Goal: Download file/media

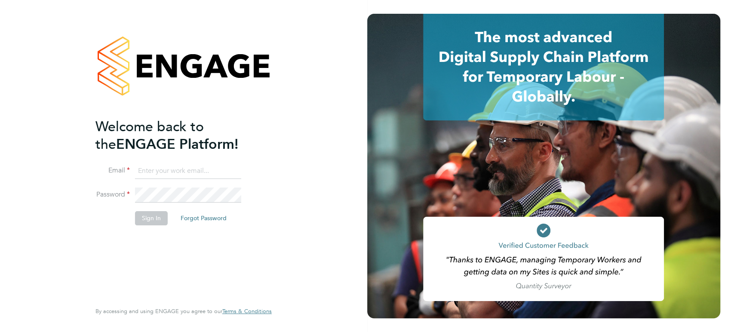
type input "louise.walsh@tfrecruitment.co.uk"
click at [156, 222] on button "Sign In" at bounding box center [151, 218] width 33 height 14
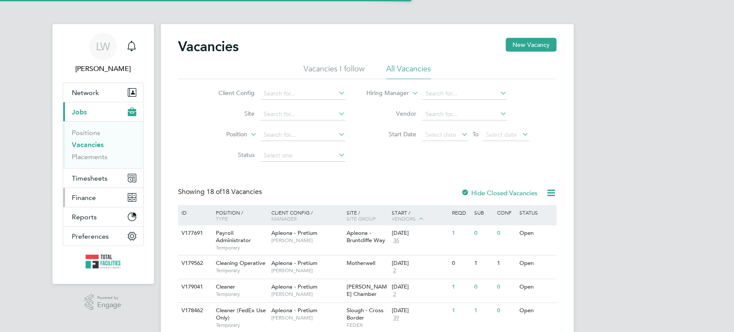
click at [83, 198] on span "Finance" at bounding box center [84, 197] width 24 height 8
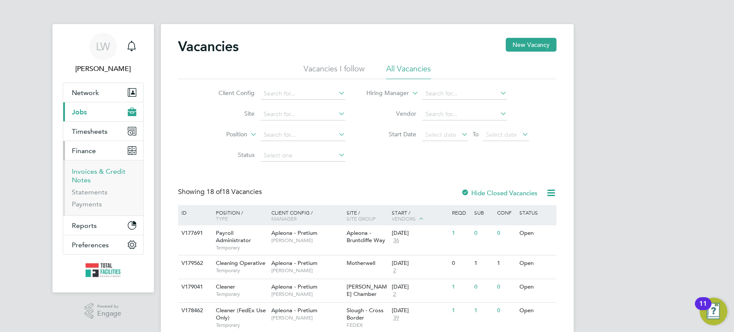
click at [96, 172] on link "Invoices & Credit Notes" at bounding box center [99, 175] width 54 height 17
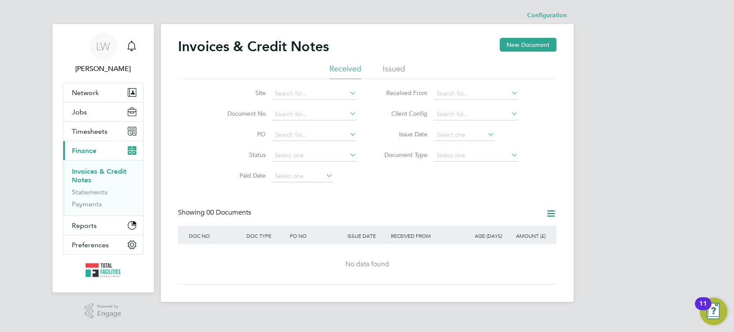
click at [385, 62] on div "Invoices & Credit Notes New Document" at bounding box center [367, 51] width 378 height 26
click at [389, 71] on li "Issued" at bounding box center [394, 71] width 22 height 15
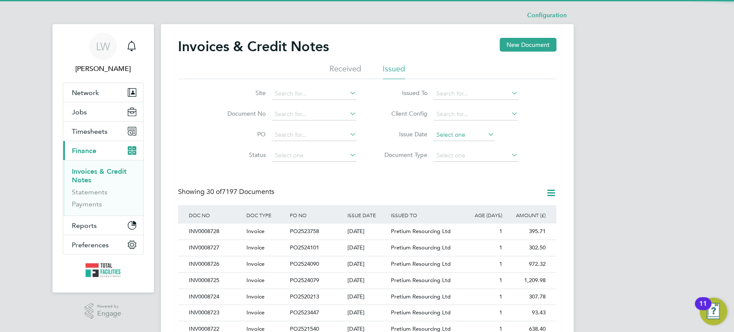
click at [455, 136] on input at bounding box center [463, 135] width 61 height 12
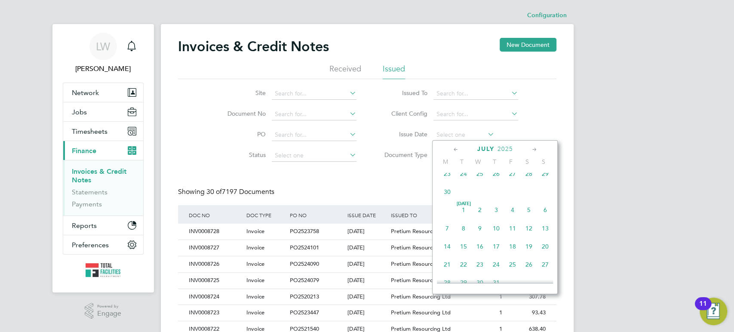
click at [464, 255] on span "15" at bounding box center [463, 246] width 16 height 16
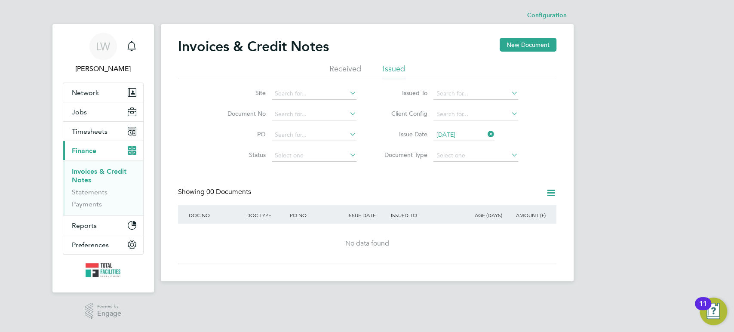
click at [466, 133] on input "[DATE]" at bounding box center [463, 135] width 61 height 12
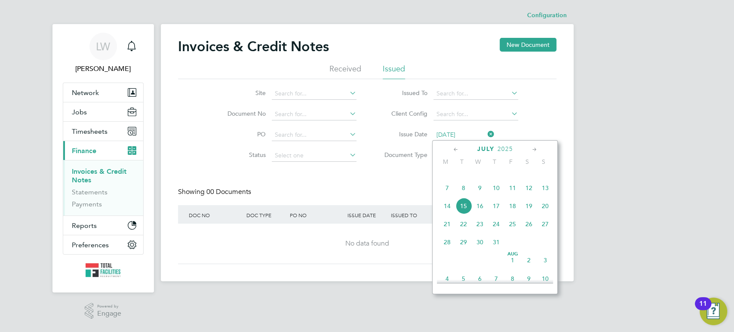
click at [482, 214] on span "16" at bounding box center [480, 206] width 16 height 16
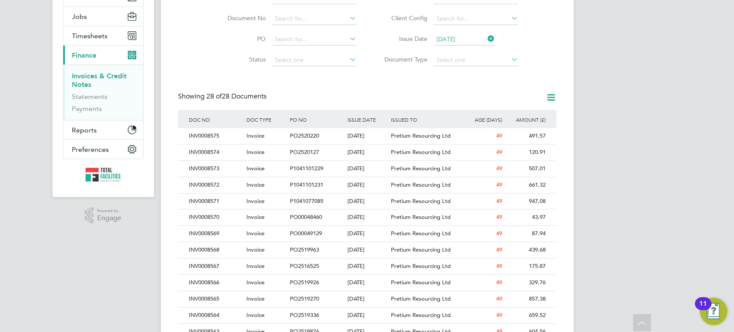
click at [546, 101] on icon at bounding box center [551, 97] width 11 height 11
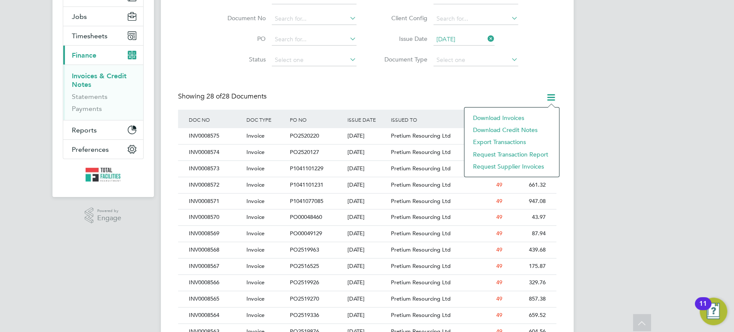
click at [500, 118] on li "Download invoices" at bounding box center [512, 118] width 86 height 12
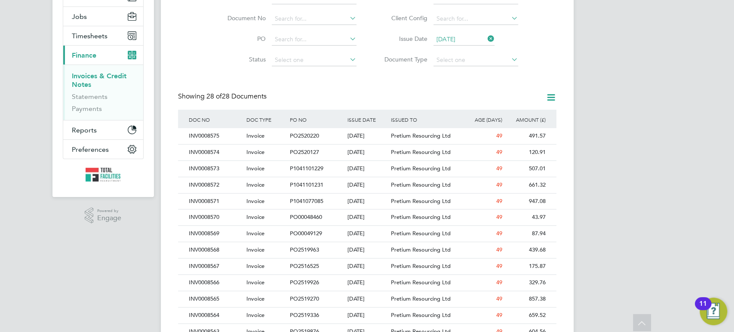
click at [462, 40] on input "[DATE]" at bounding box center [463, 40] width 61 height 12
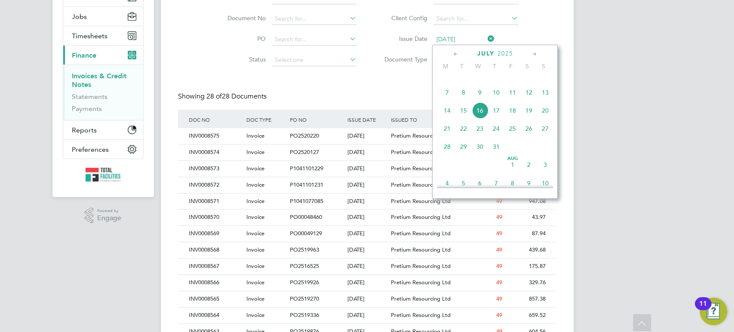
click at [478, 137] on span "23" at bounding box center [480, 128] width 16 height 16
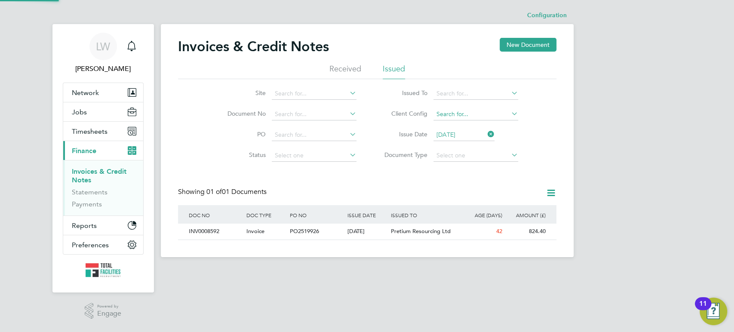
scroll to position [16, 72]
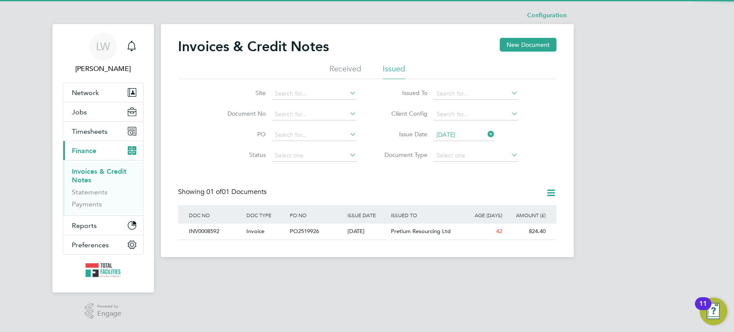
click at [455, 135] on input "[DATE]" at bounding box center [463, 135] width 61 height 12
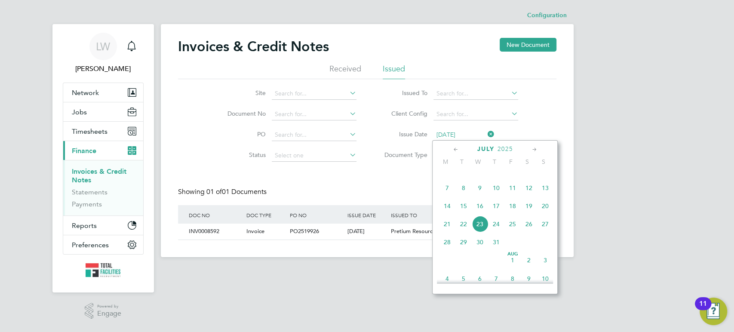
scroll to position [321, 0]
click at [463, 213] on span "22" at bounding box center [463, 205] width 16 height 16
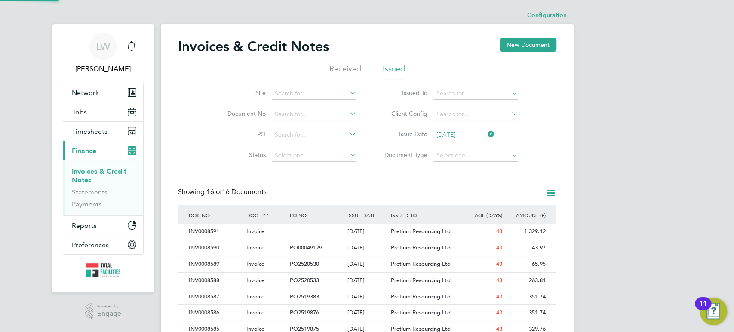
scroll to position [16, 72]
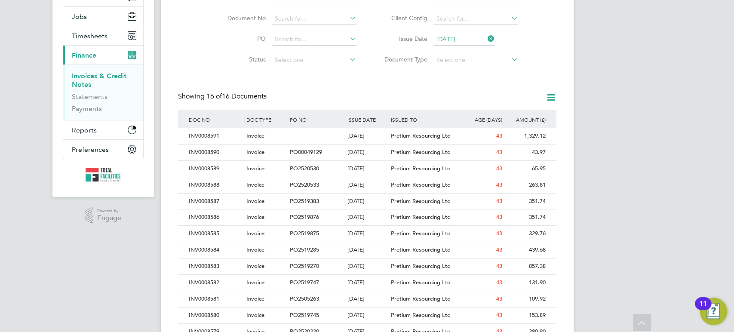
click at [548, 98] on icon at bounding box center [551, 97] width 11 height 11
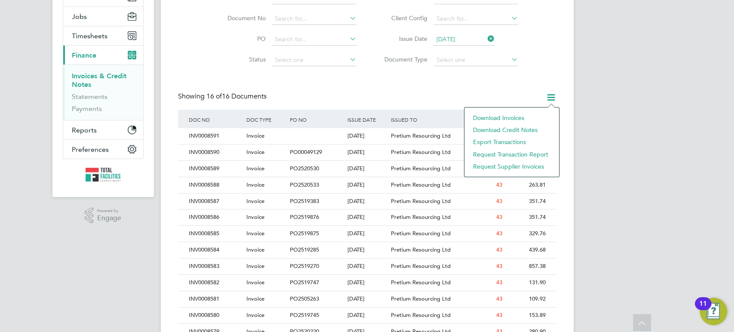
click at [508, 113] on li "Download invoices" at bounding box center [512, 118] width 86 height 12
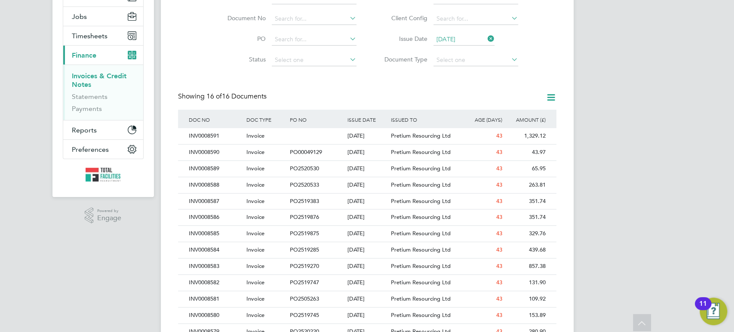
click at [458, 34] on input "[DATE]" at bounding box center [463, 40] width 61 height 12
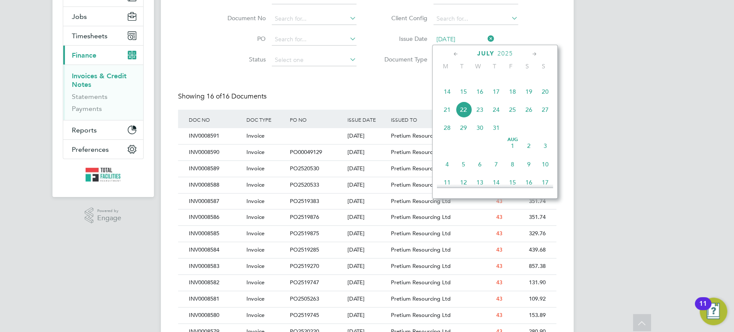
click at [461, 136] on span "29" at bounding box center [463, 128] width 16 height 16
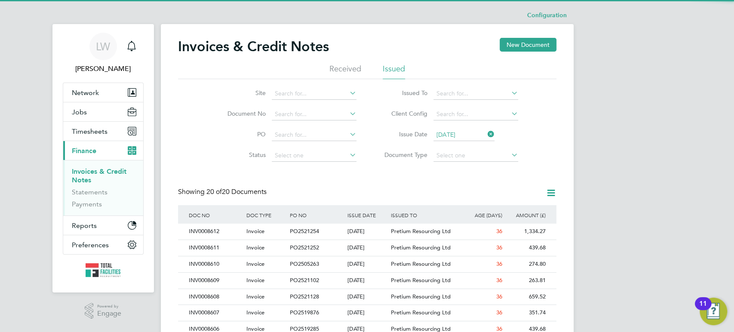
scroll to position [4, 4]
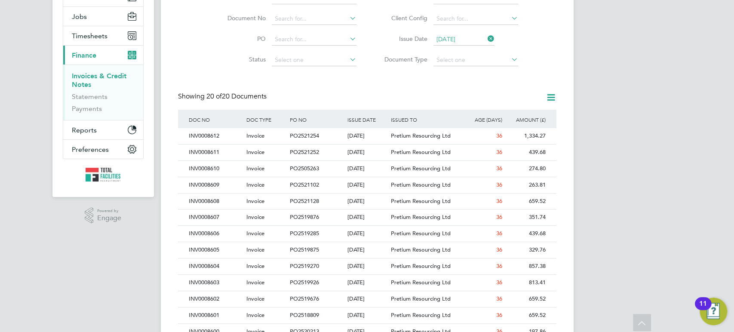
click at [549, 95] on icon at bounding box center [551, 97] width 11 height 11
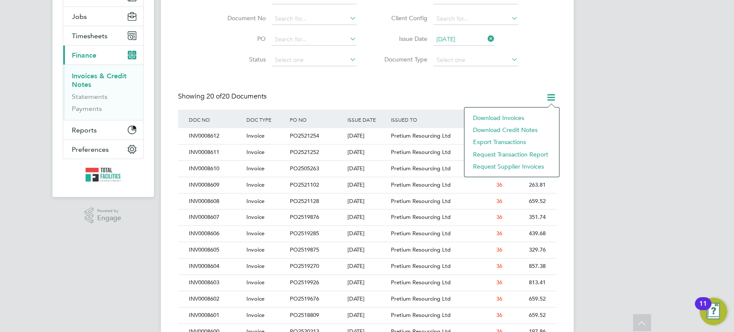
click at [504, 116] on li "Download invoices" at bounding box center [512, 118] width 86 height 12
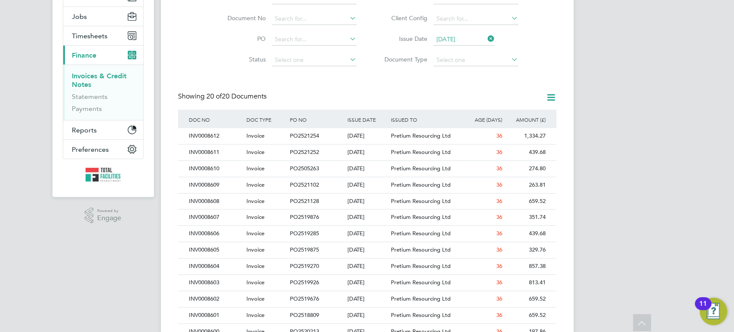
click at [442, 40] on input "[DATE]" at bounding box center [463, 40] width 61 height 12
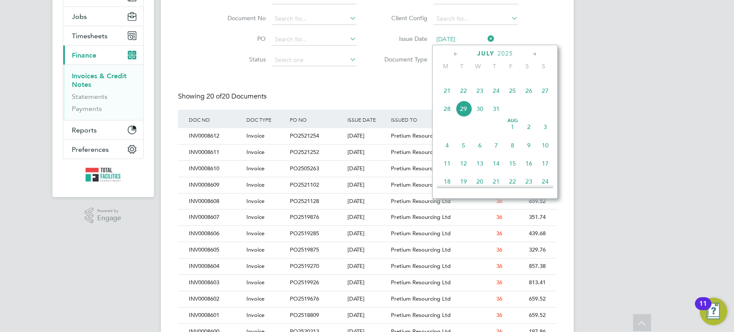
click at [464, 153] on span "5" at bounding box center [463, 145] width 16 height 16
type input "[DATE]"
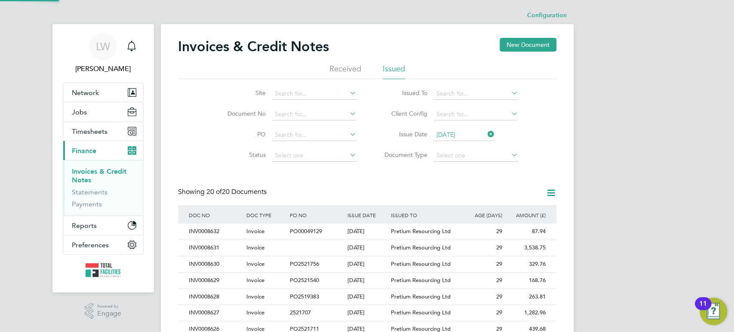
scroll to position [4, 4]
click at [551, 197] on icon at bounding box center [551, 192] width 11 height 11
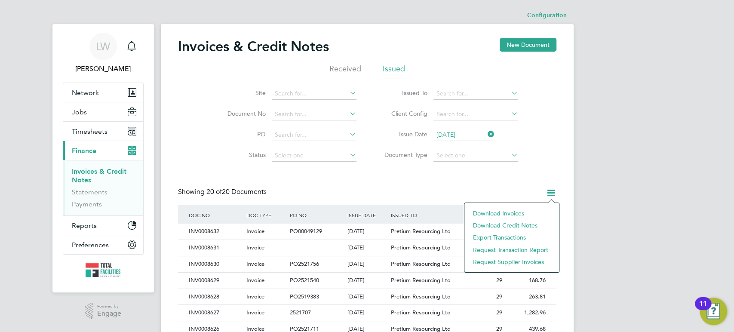
click at [518, 215] on li "Download invoices" at bounding box center [512, 213] width 86 height 12
